Goal: Navigation & Orientation: Find specific page/section

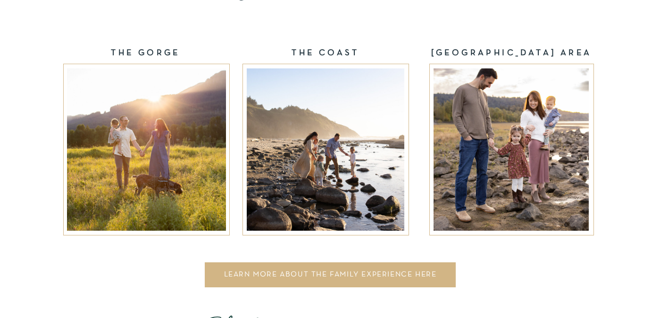
scroll to position [1563, 0]
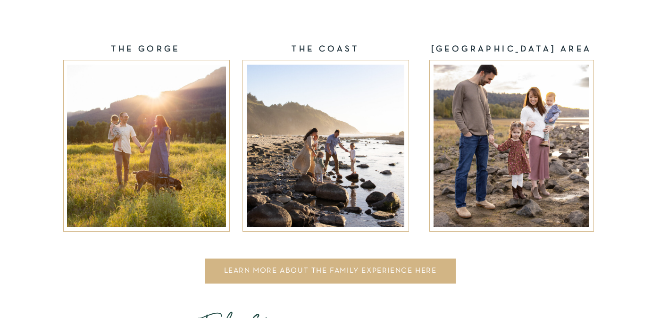
click at [529, 137] on div at bounding box center [511, 146] width 155 height 162
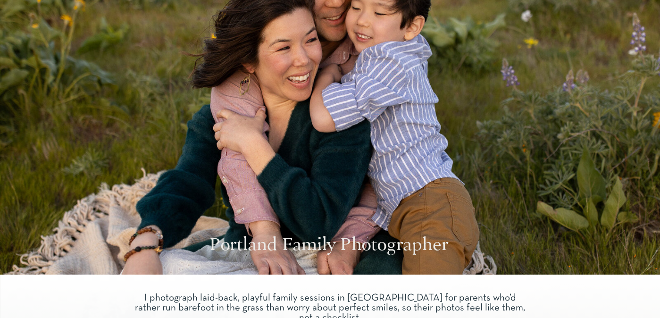
scroll to position [0, 0]
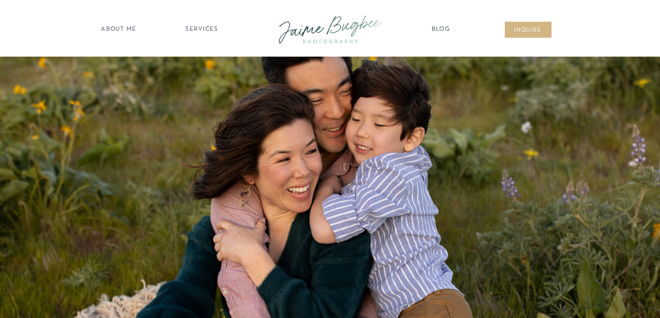
click at [126, 26] on nav "about ME" at bounding box center [119, 29] width 41 height 9
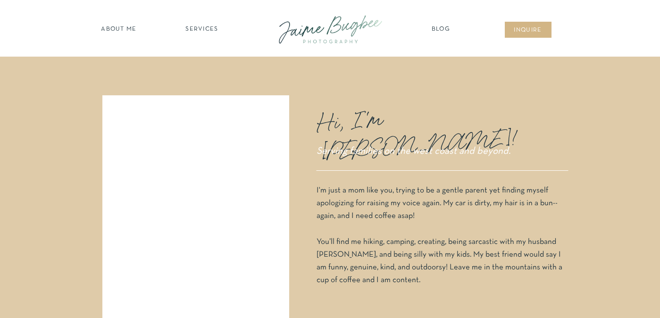
click at [203, 29] on nav "SERVICES" at bounding box center [202, 29] width 53 height 9
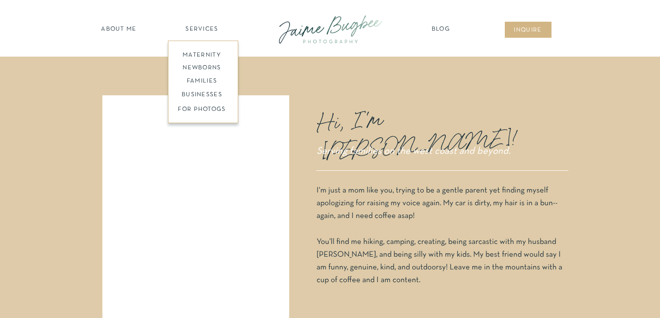
click at [532, 187] on p "I'm just a mom like you, trying to be a gentle parent yet finding myself apolog…" at bounding box center [442, 240] width 250 height 113
